Goal: Transaction & Acquisition: Purchase product/service

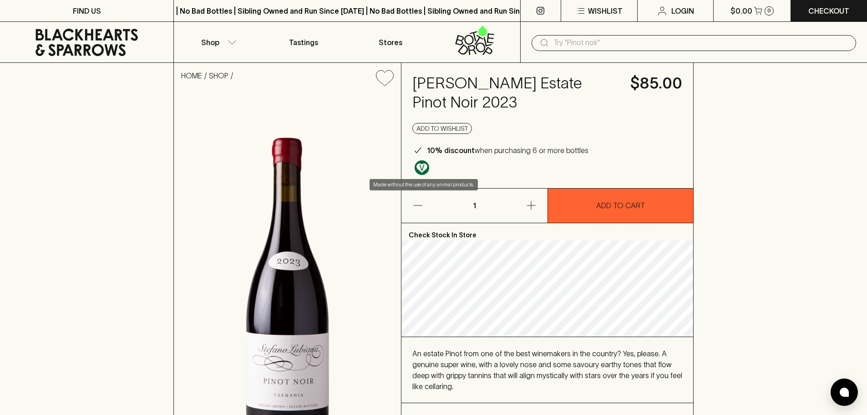
click at [426, 166] on img "Made without the use of any animal products." at bounding box center [422, 167] width 15 height 15
click at [423, 161] on img "Made without the use of any animal products." at bounding box center [422, 167] width 15 height 15
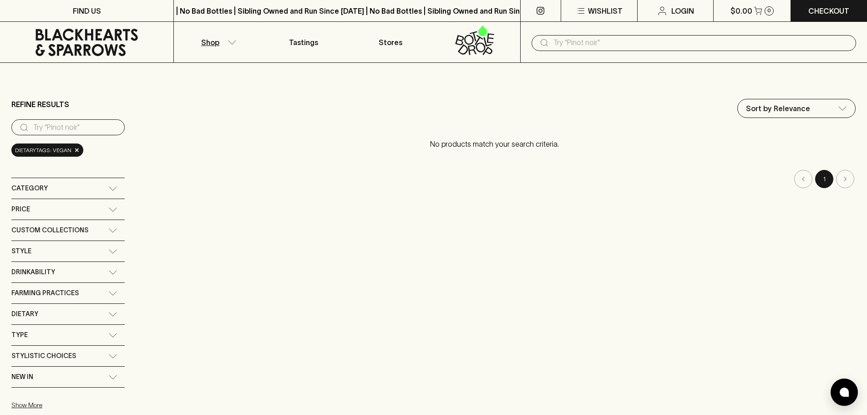
click at [113, 187] on icon at bounding box center [112, 188] width 9 height 5
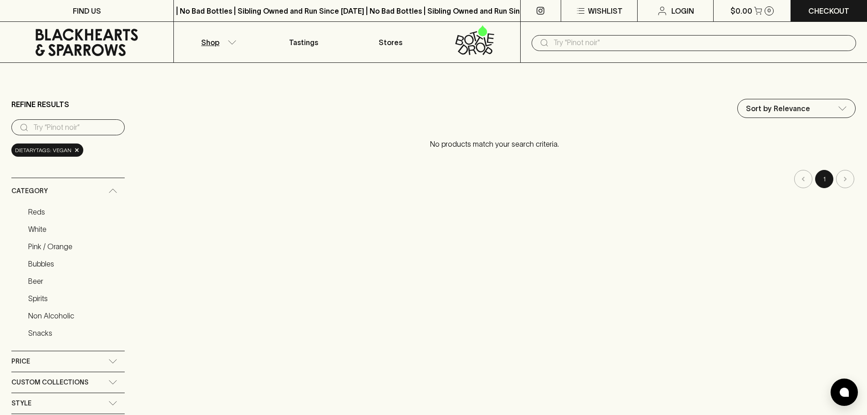
click at [114, 188] on div "Category" at bounding box center [67, 191] width 113 height 26
